Goal: Task Accomplishment & Management: Manage account settings

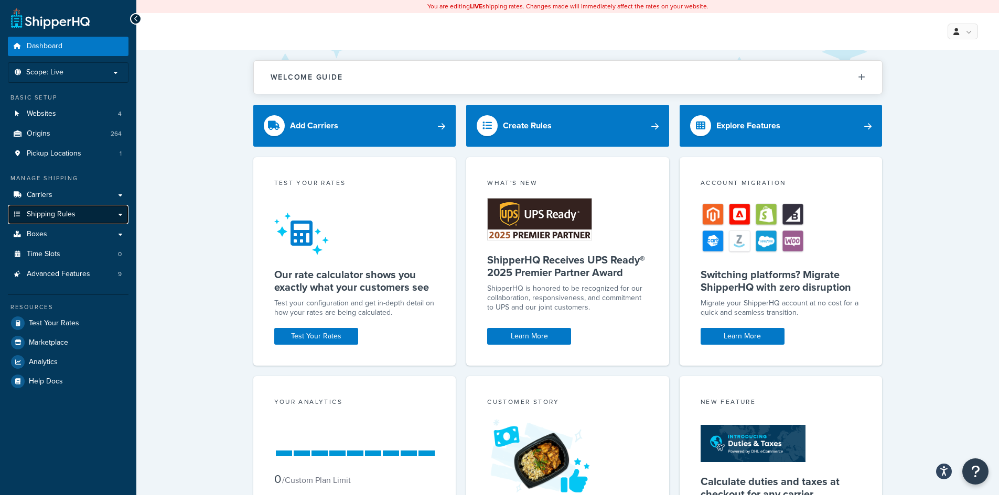
click at [51, 219] on span "Shipping Rules" at bounding box center [51, 214] width 49 height 9
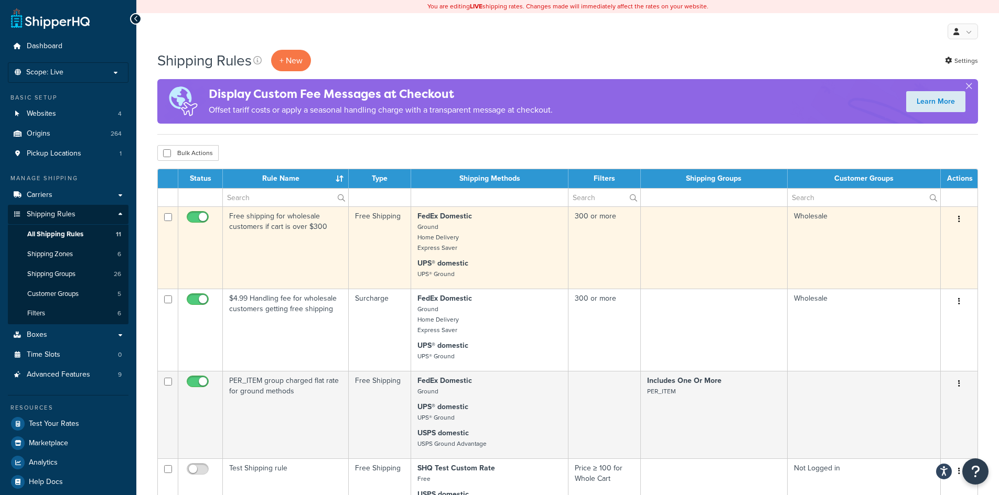
click at [288, 222] on td "Free shipping for wholesale customers if cart is over $300" at bounding box center [286, 248] width 126 height 82
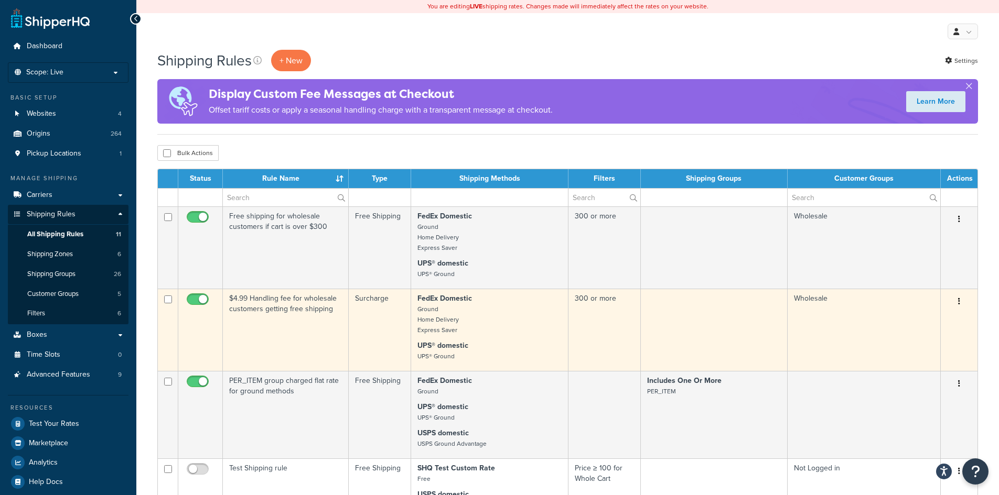
click at [278, 297] on td "$4.99 Handling fee for wholesale customers getting free shipping" at bounding box center [286, 330] width 126 height 82
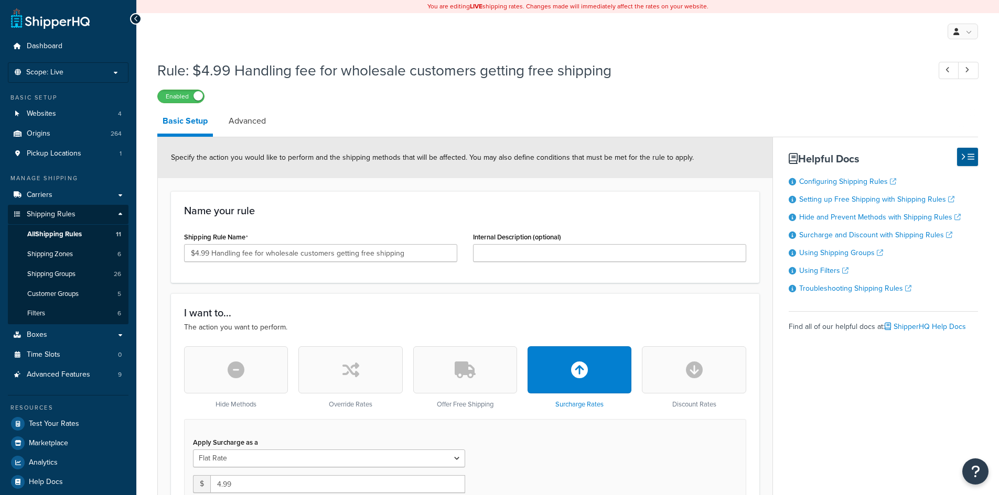
select select "CART"
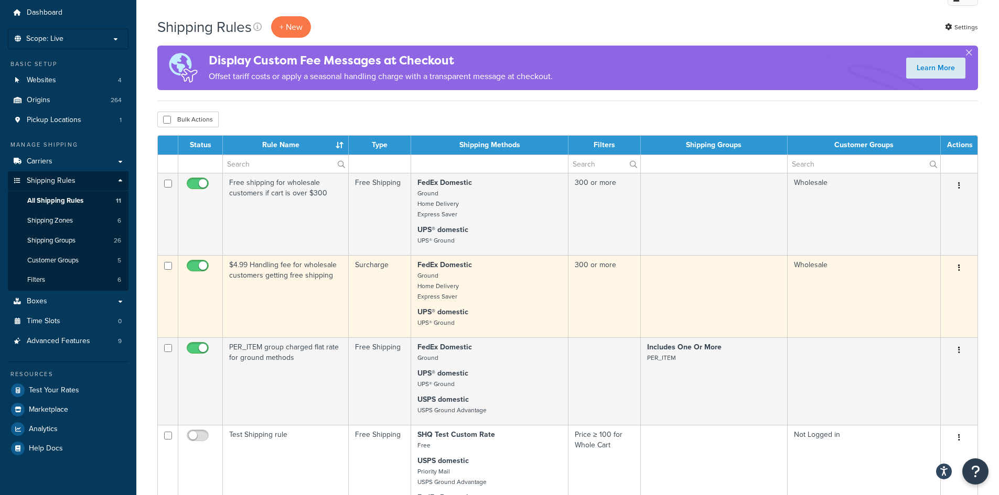
scroll to position [52, 0]
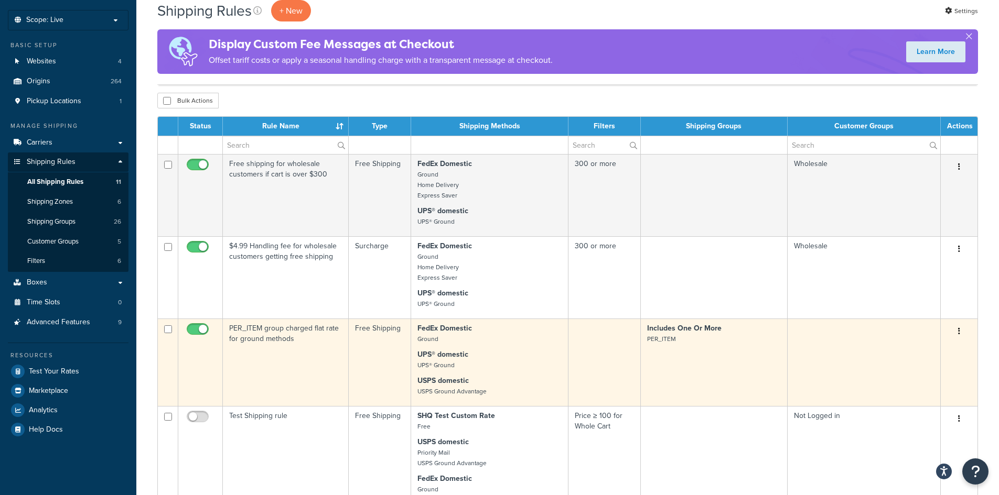
click at [270, 324] on td "PER_ITEM group charged flat rate for ground methods" at bounding box center [286, 363] width 126 height 88
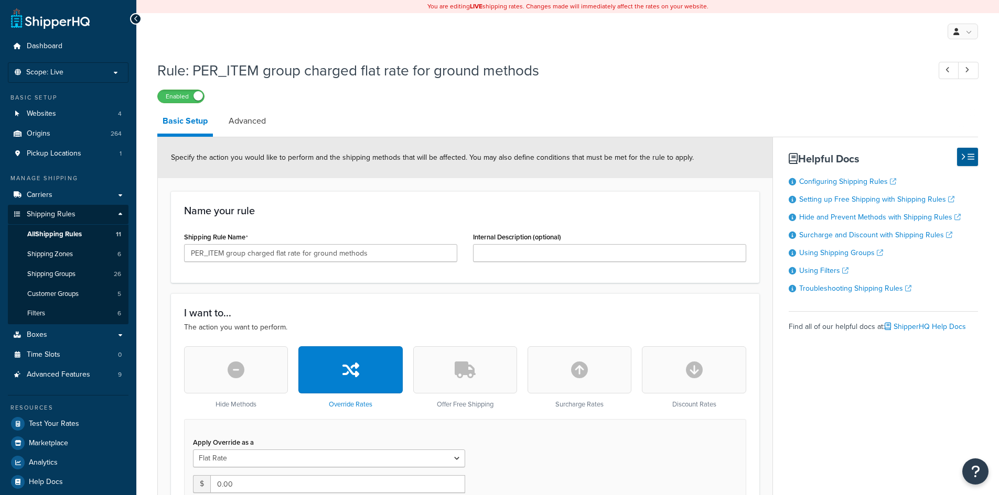
select select "ITEM"
drag, startPoint x: 0, startPoint y: 0, endPoint x: 236, endPoint y: 31, distance: 238.0
click at [236, 31] on div "My Profile Billing Global Settings Contact Us Logout" at bounding box center [567, 31] width 862 height 37
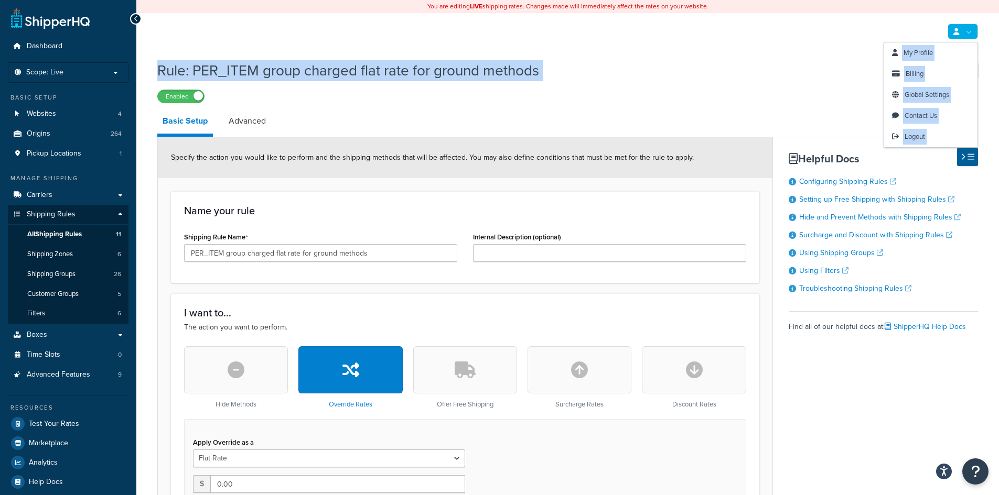
drag, startPoint x: 974, startPoint y: 29, endPoint x: 648, endPoint y: 90, distance: 332.1
click at [648, 90] on div "Enabled" at bounding box center [567, 96] width 820 height 15
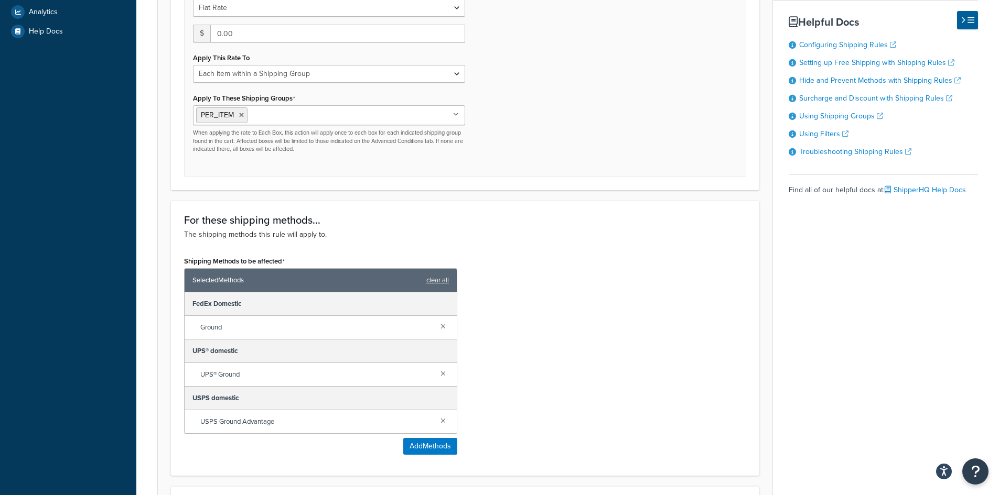
scroll to position [714, 0]
